Goal: Navigation & Orientation: Find specific page/section

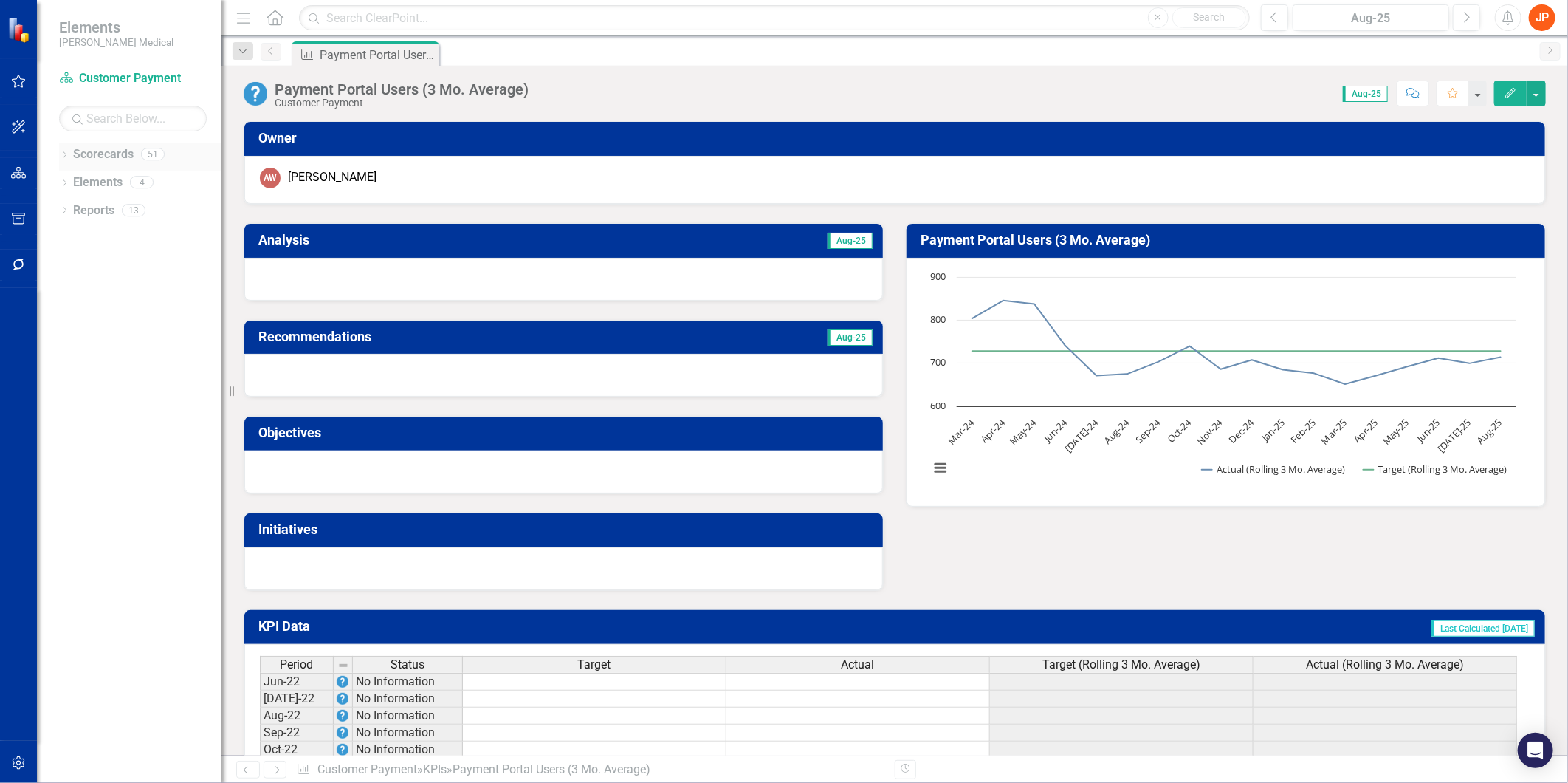
click at [97, 157] on link "Scorecards" at bounding box center [104, 155] width 61 height 17
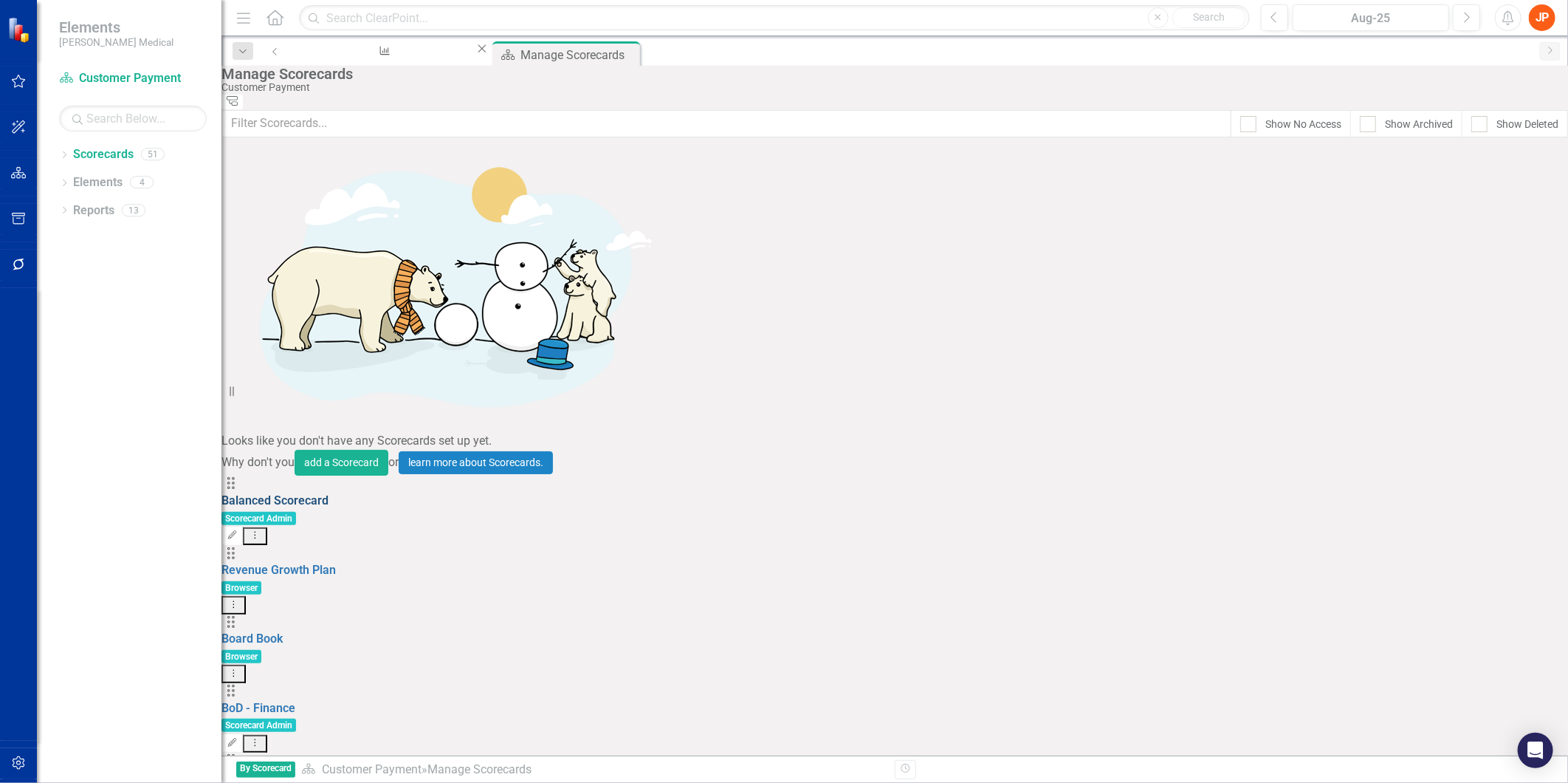
click at [306, 493] on link "Balanced Scorecard" at bounding box center [275, 500] width 107 height 14
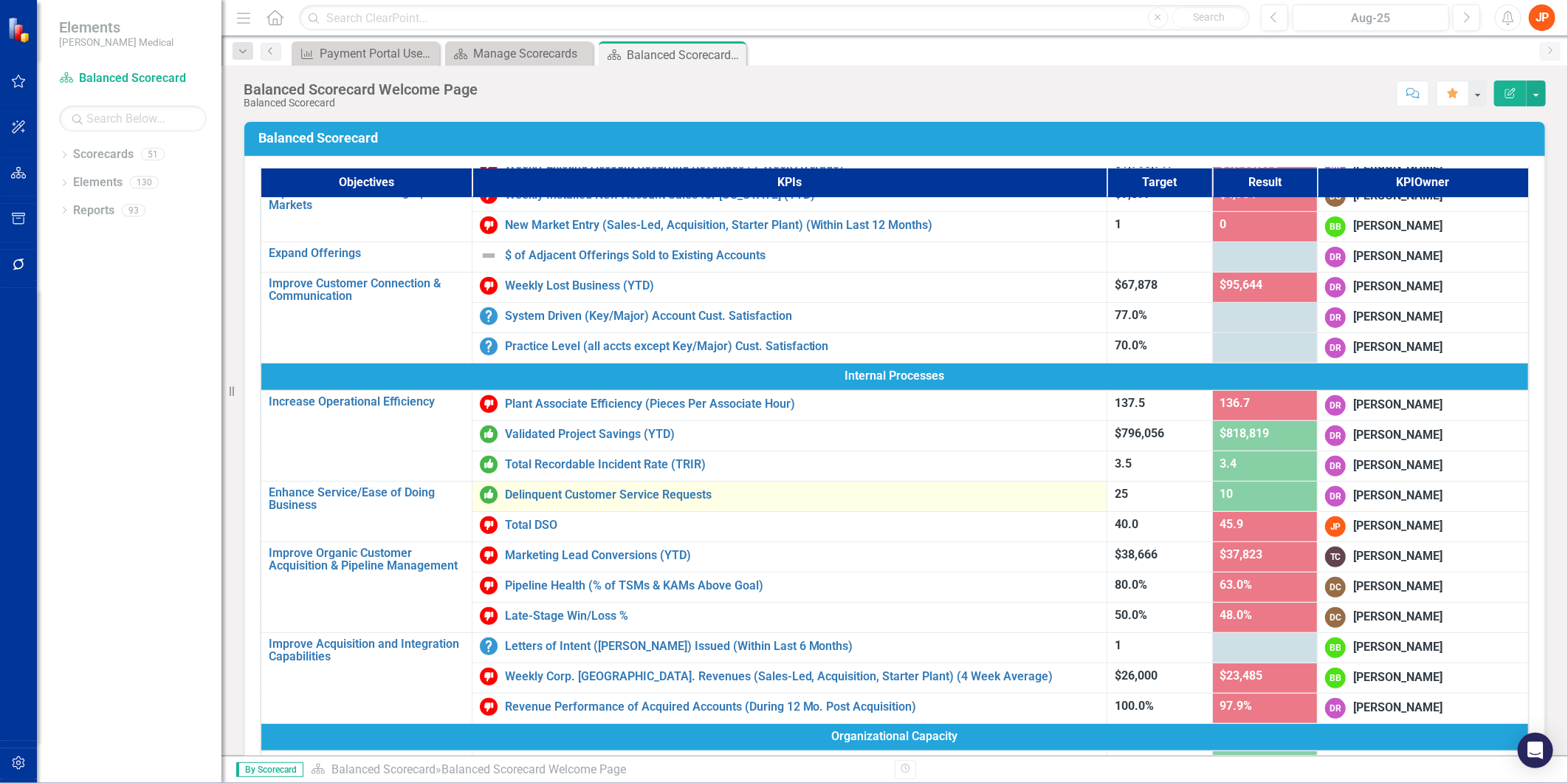
scroll to position [179, 0]
